Goal: Transaction & Acquisition: Subscribe to service/newsletter

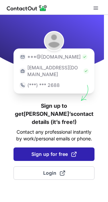
click at [49, 151] on span "Sign up for free" at bounding box center [53, 154] width 45 height 7
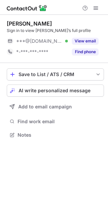
scroll to position [130, 108]
